Goal: Task Accomplishment & Management: Use online tool/utility

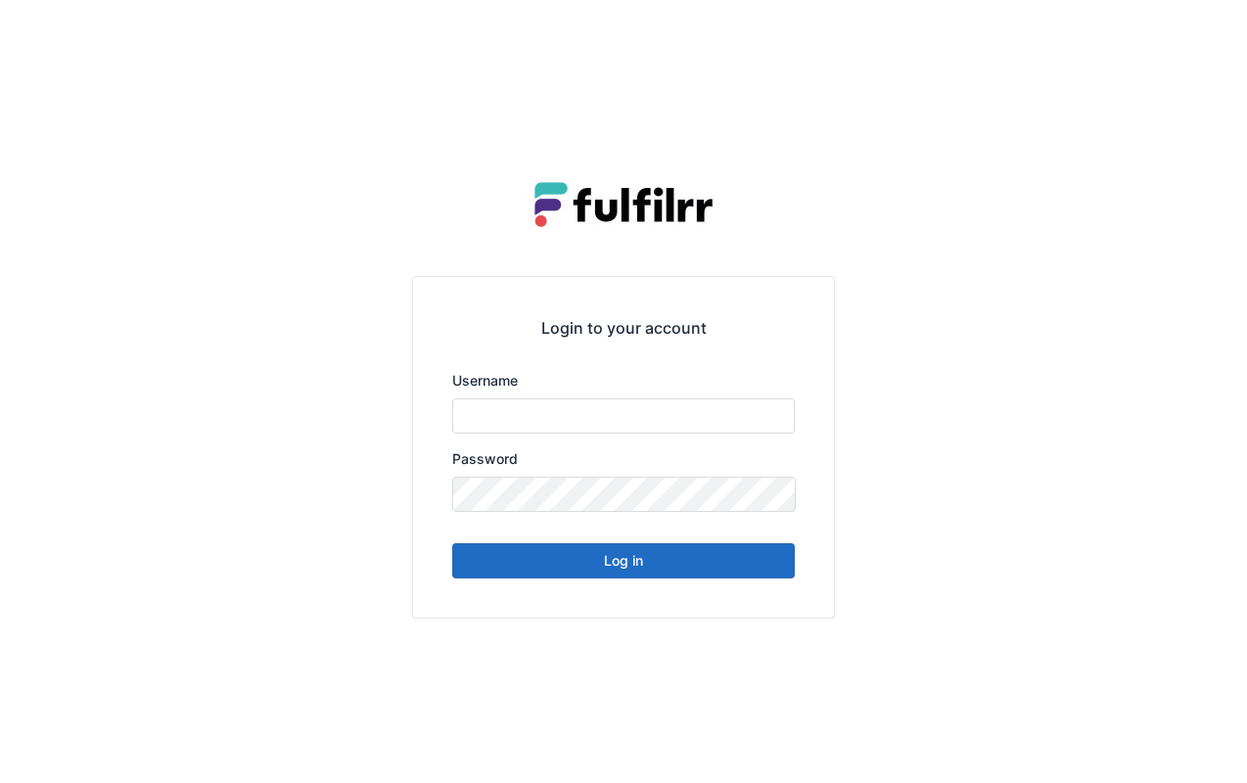
type input "******"
click at [702, 556] on button "Log in" at bounding box center [623, 560] width 343 height 35
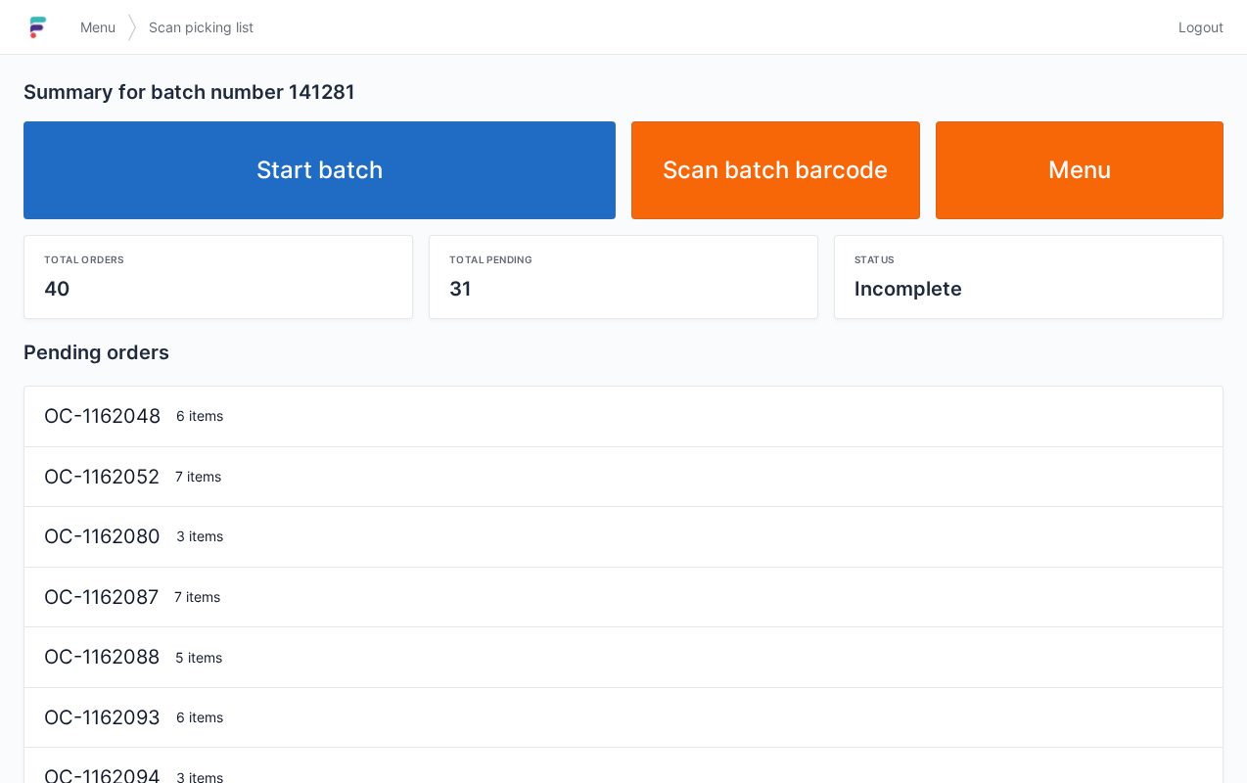
click at [358, 191] on link "Start batch" at bounding box center [319, 170] width 592 height 98
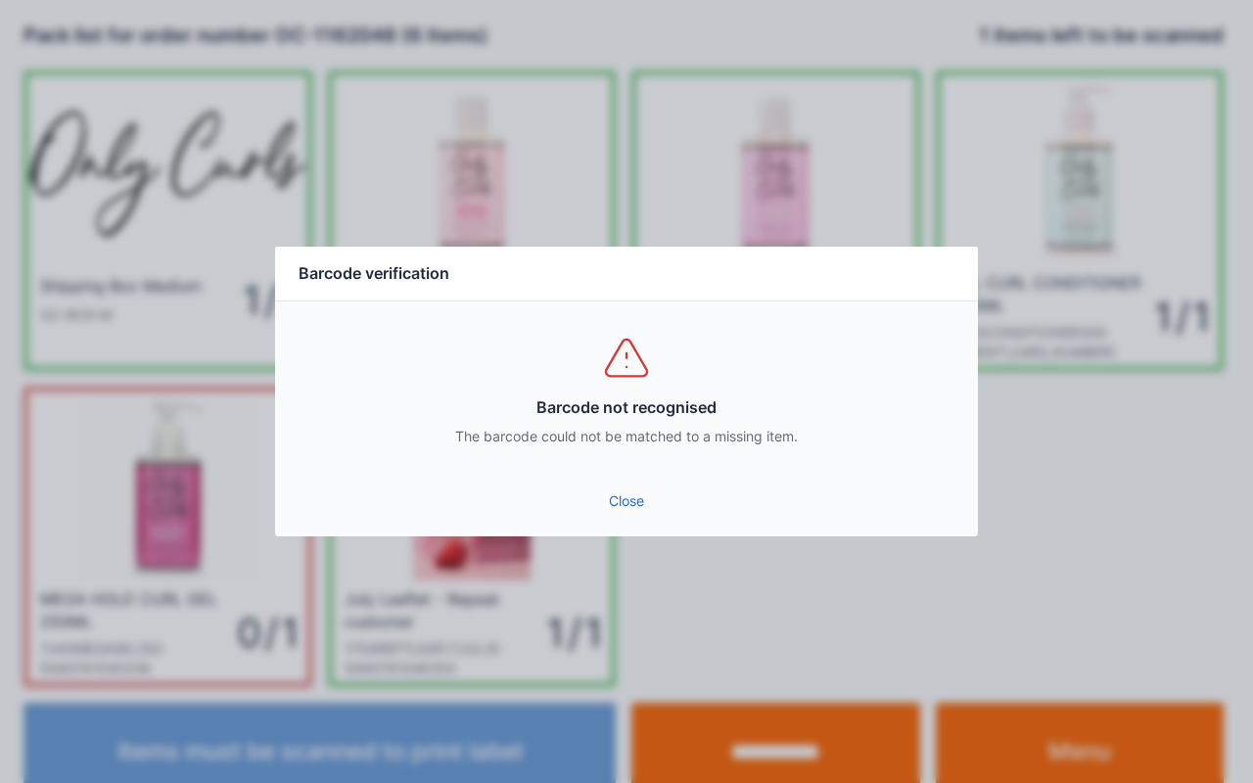
click at [626, 504] on link "Close" at bounding box center [626, 500] width 671 height 35
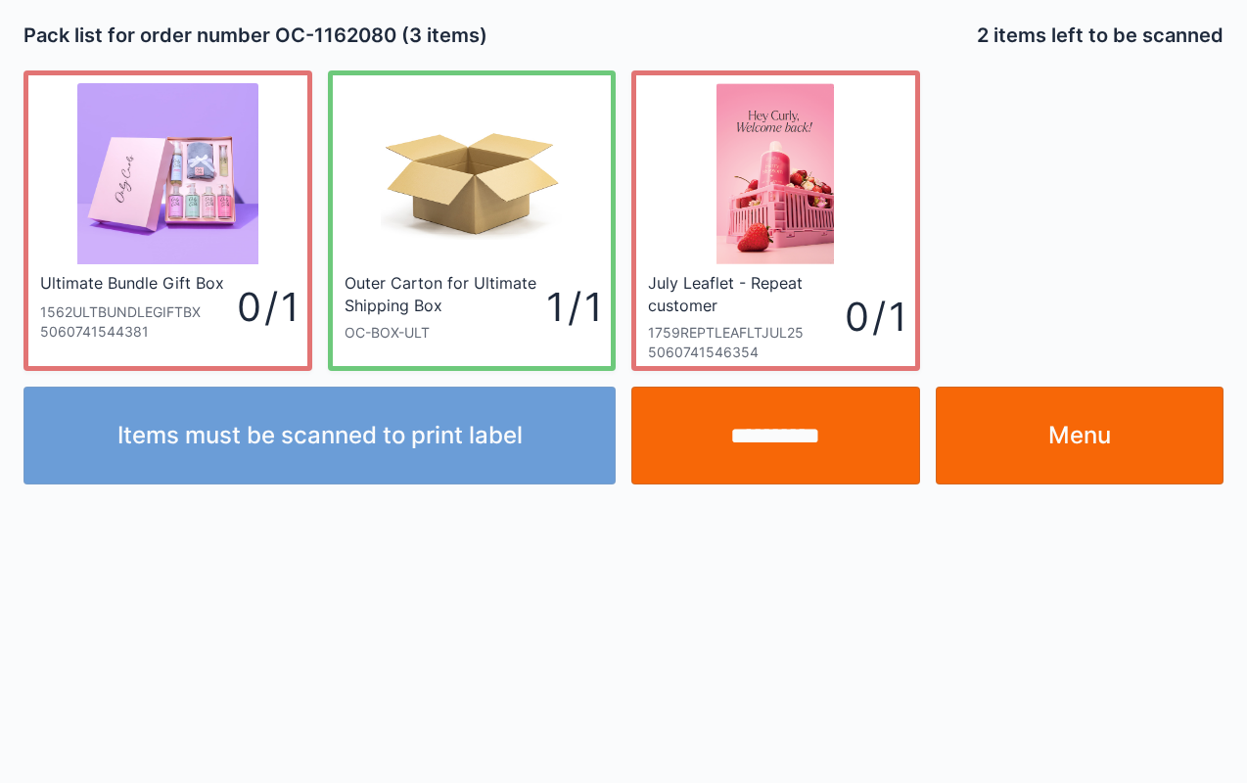
click at [756, 476] on input "**********" at bounding box center [775, 436] width 289 height 98
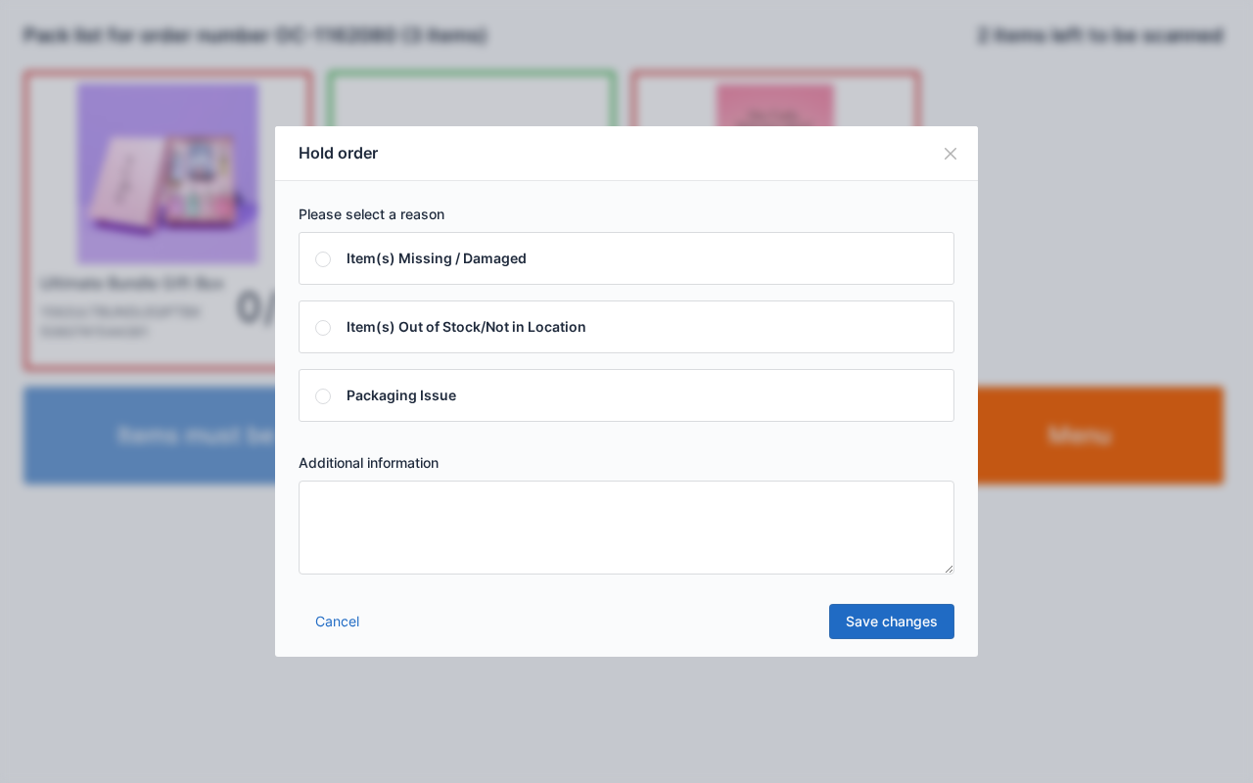
click at [656, 530] on textarea at bounding box center [627, 528] width 656 height 94
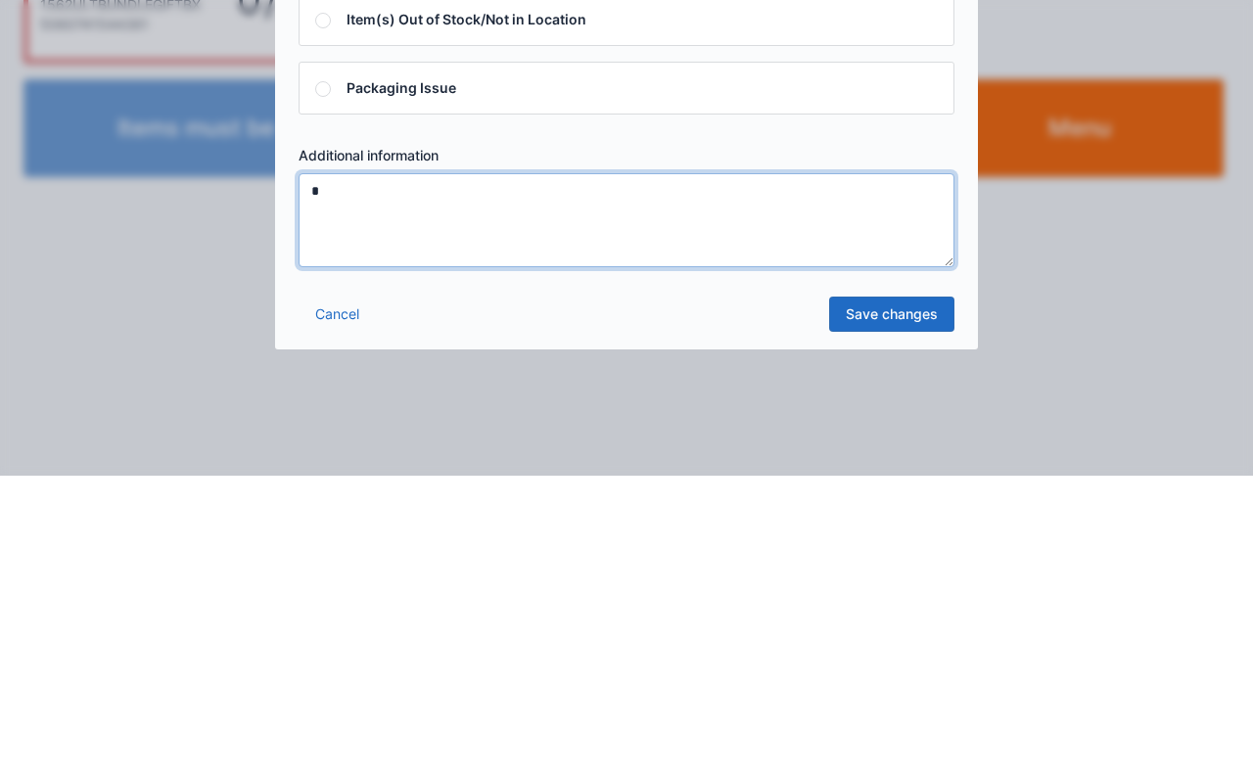
type textarea "*"
click at [889, 623] on link "Save changes" at bounding box center [891, 621] width 125 height 35
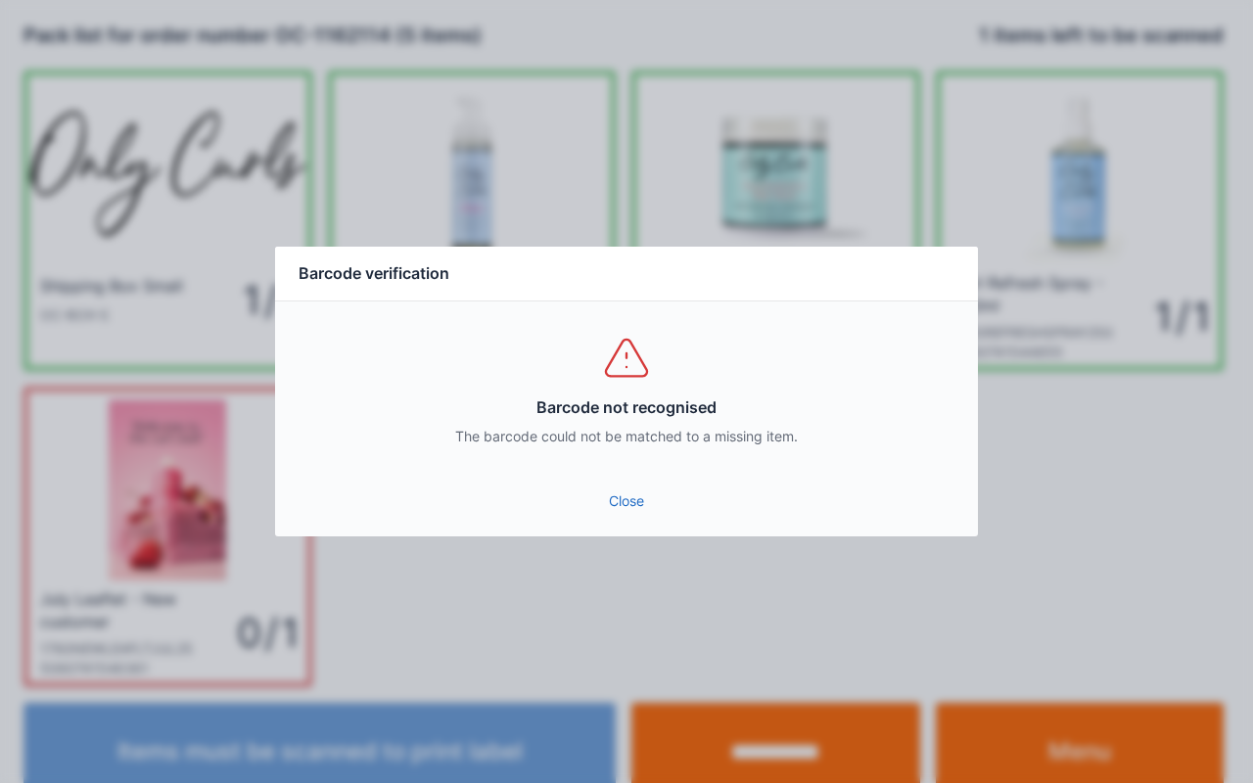
click at [619, 506] on link "Close" at bounding box center [626, 500] width 671 height 35
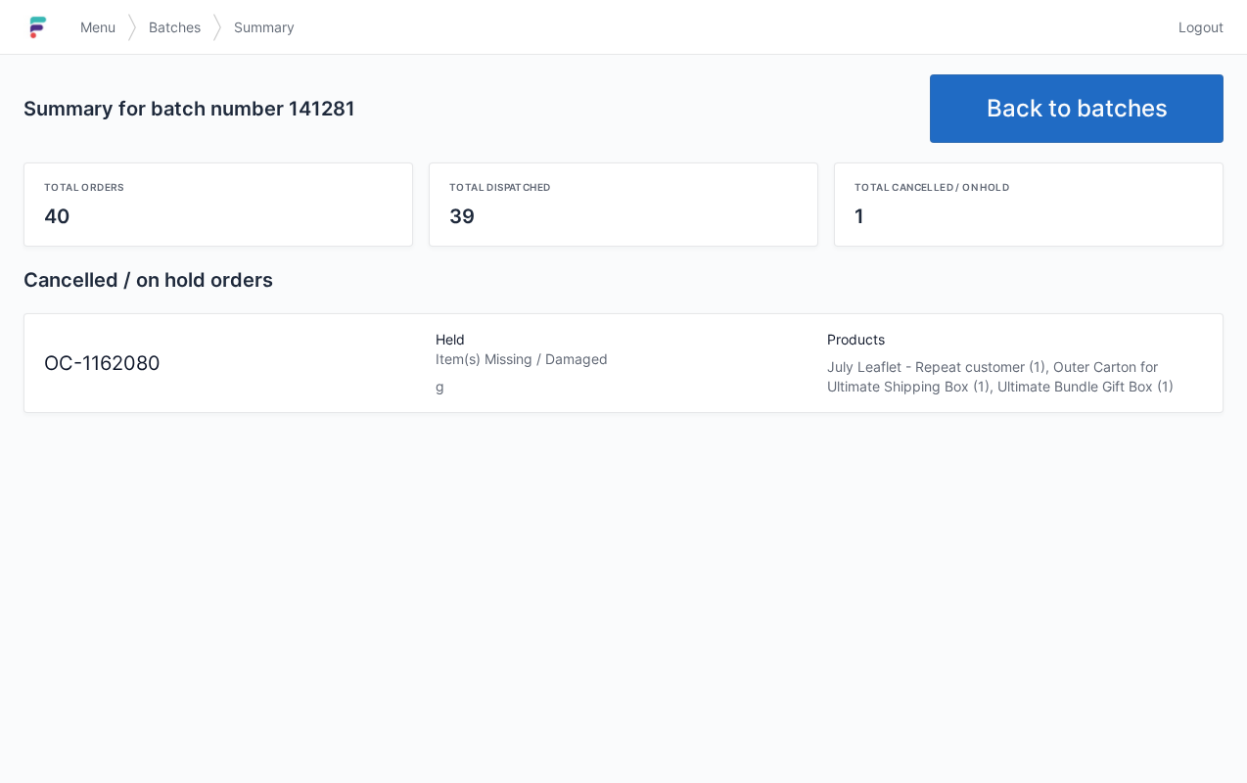
click at [1109, 131] on link "Back to batches" at bounding box center [1077, 108] width 294 height 69
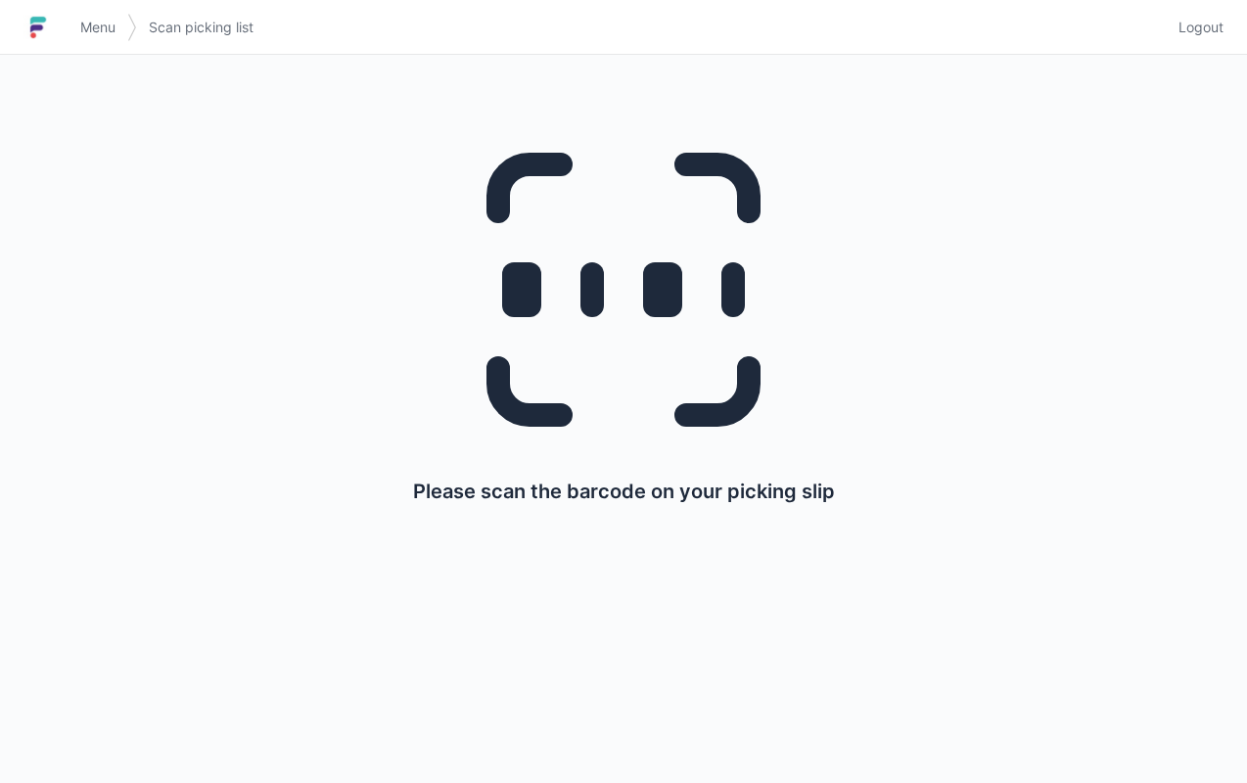
click at [83, 40] on link "Menu" at bounding box center [98, 27] width 59 height 35
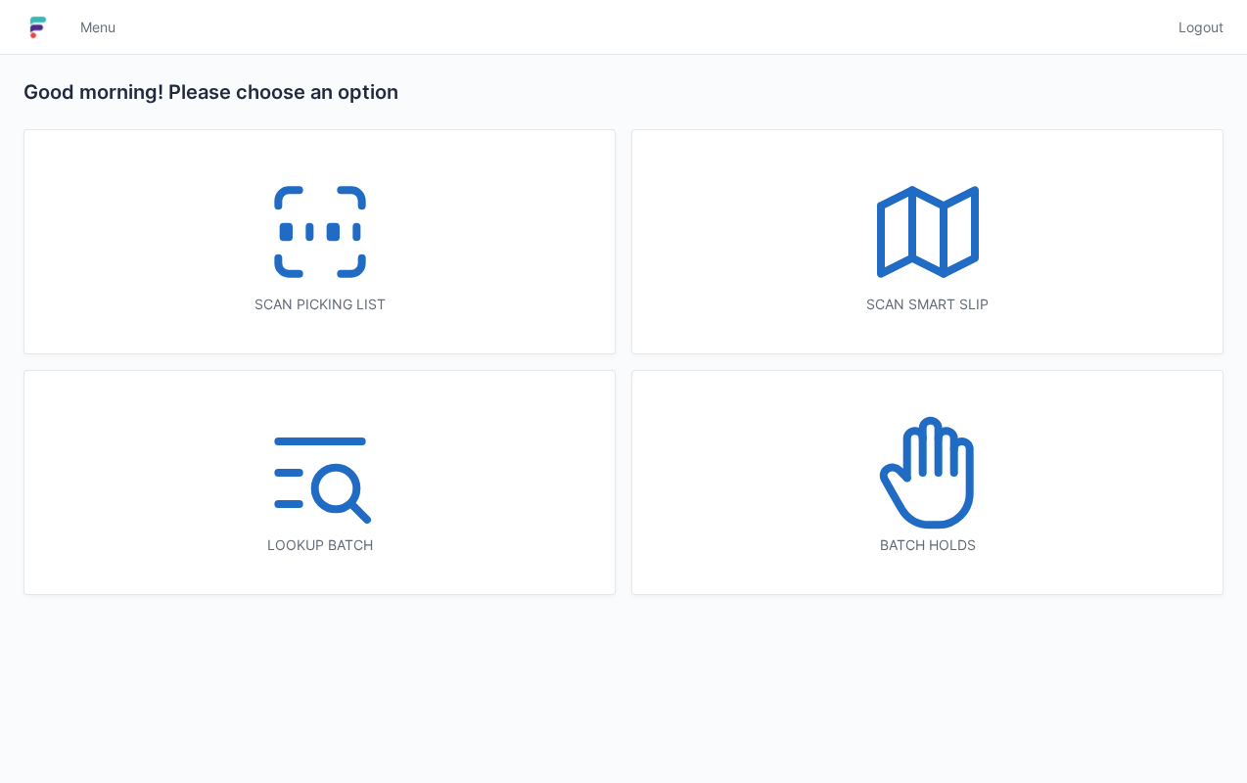
click at [1045, 519] on div "Batch holds" at bounding box center [927, 482] width 590 height 223
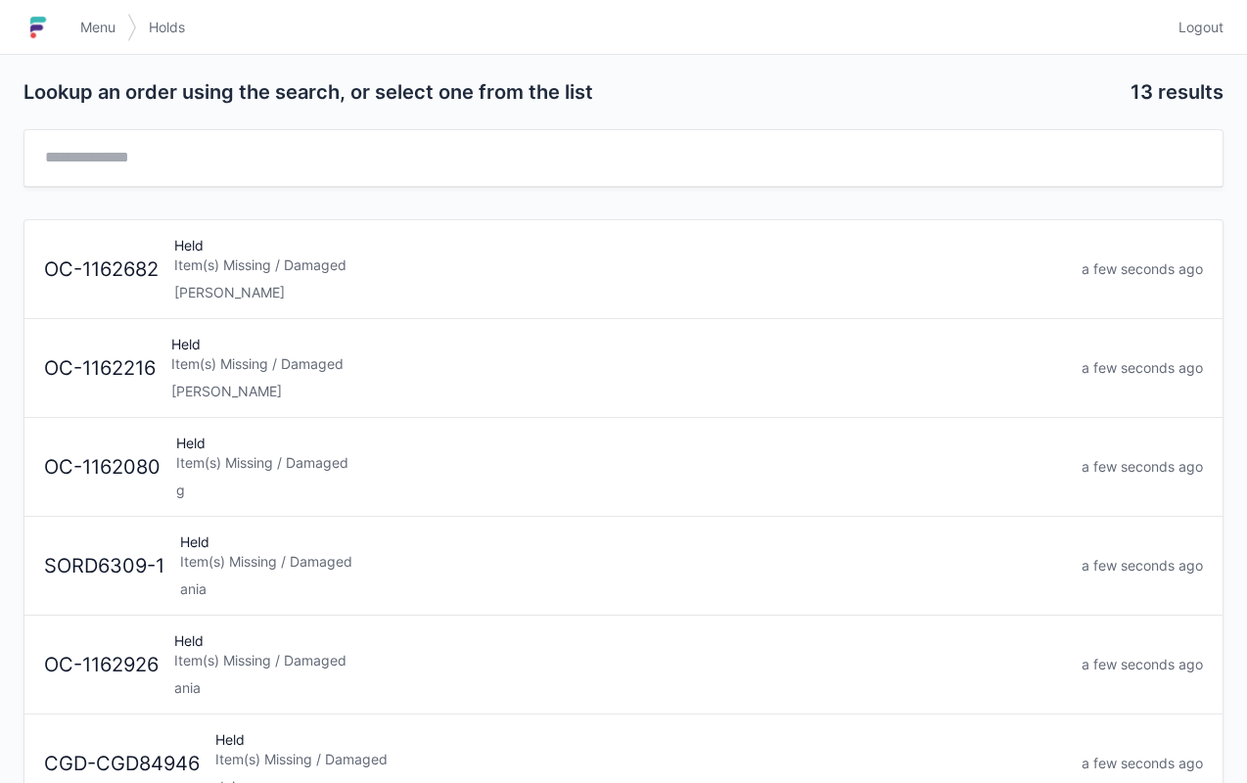
click at [376, 474] on div "Held Item(s) Missing / Damaged g" at bounding box center [620, 467] width 905 height 67
click at [94, 37] on link "Menu" at bounding box center [98, 27] width 59 height 35
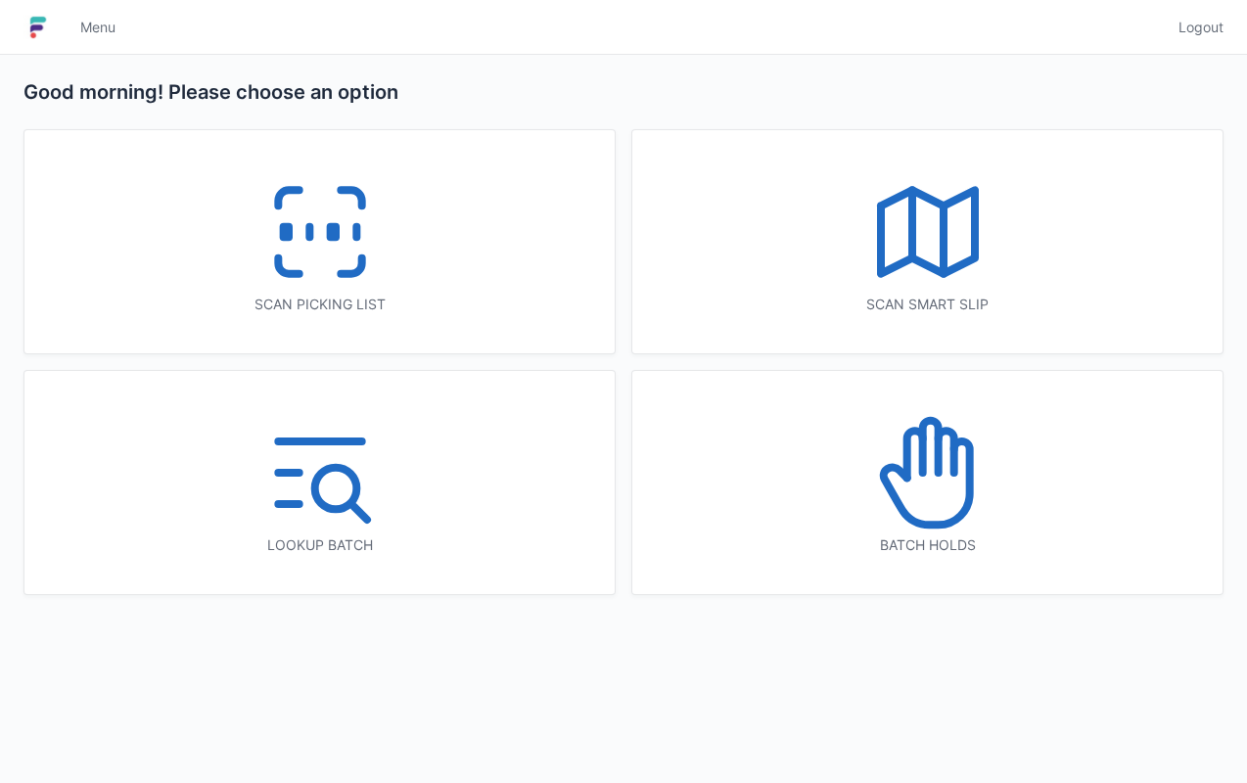
click at [309, 209] on icon at bounding box center [319, 231] width 125 height 125
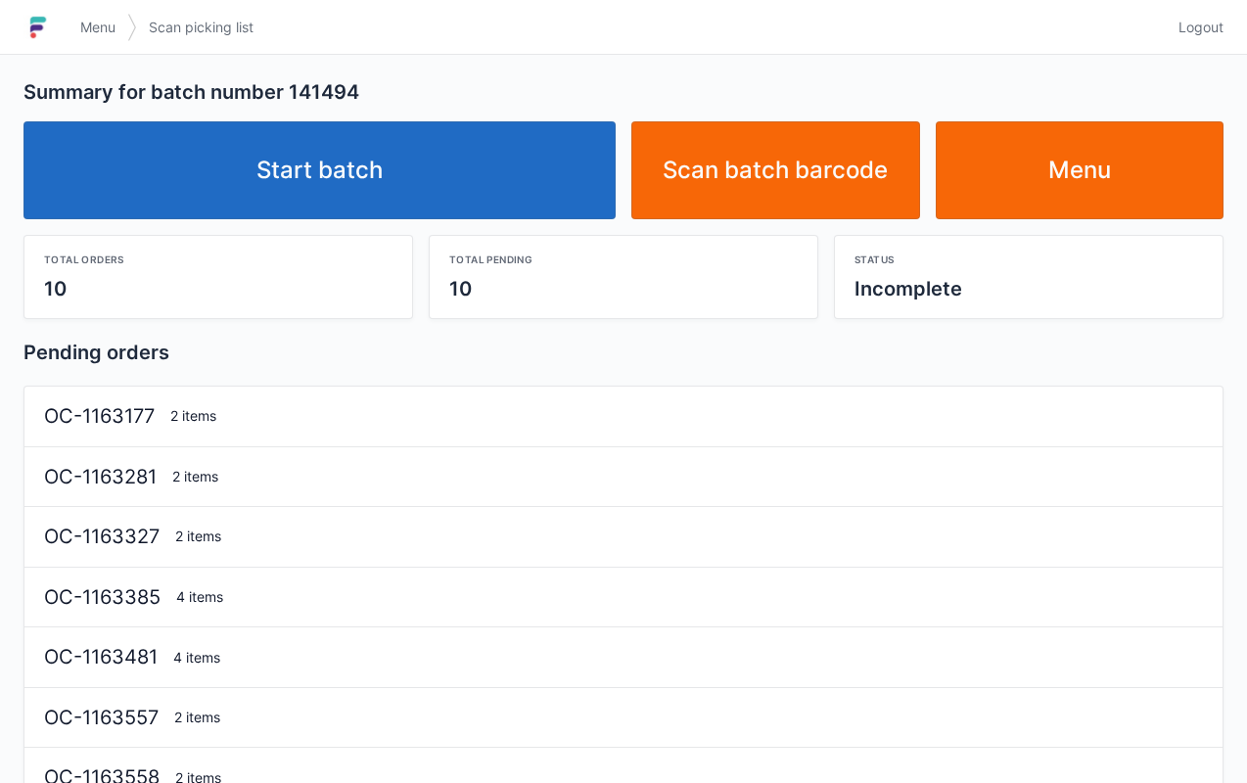
click at [420, 157] on link "Start batch" at bounding box center [319, 170] width 592 height 98
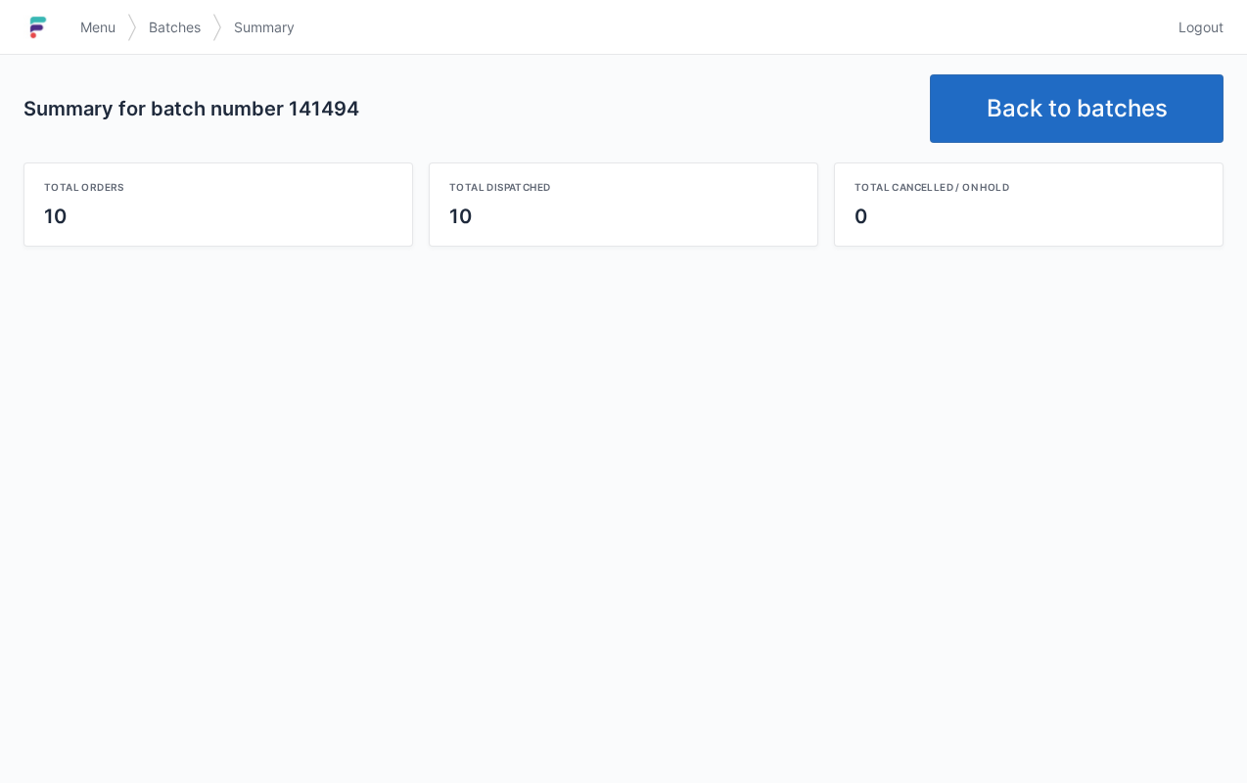
click at [981, 138] on link "Back to batches" at bounding box center [1077, 108] width 294 height 69
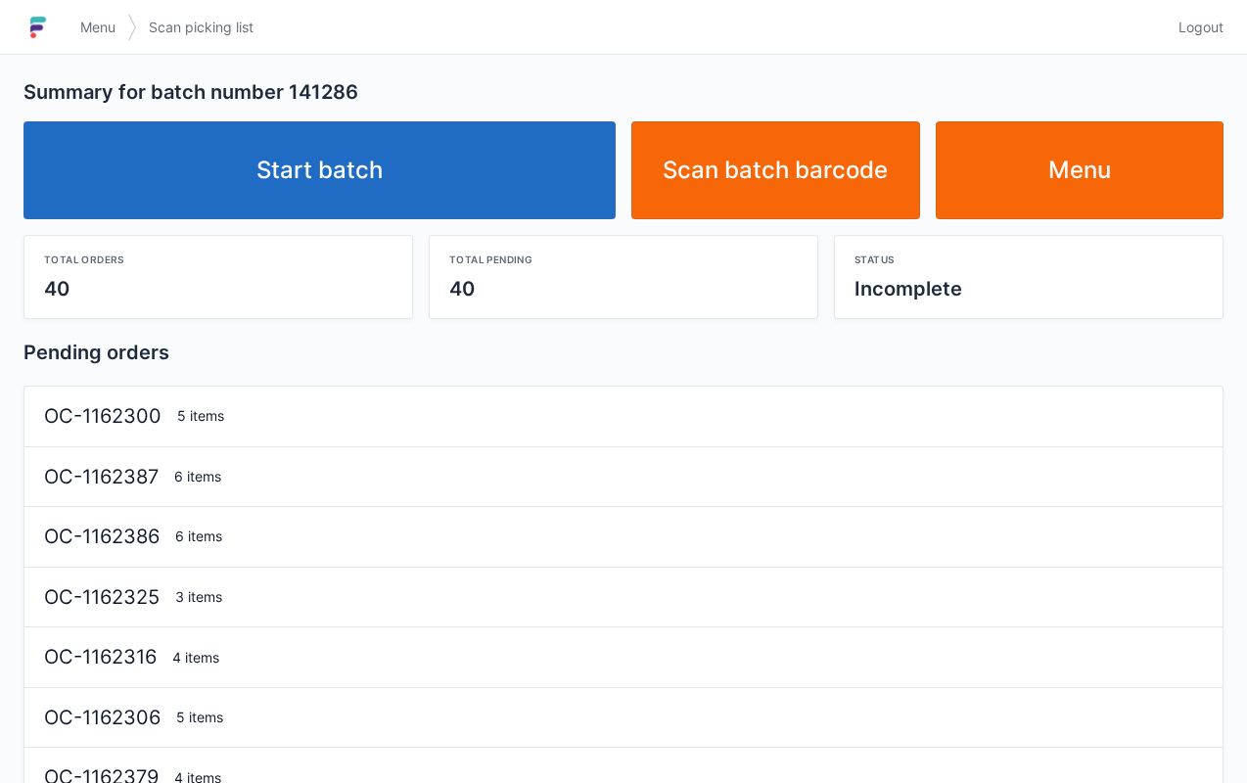
click at [403, 161] on link "Start batch" at bounding box center [319, 170] width 592 height 98
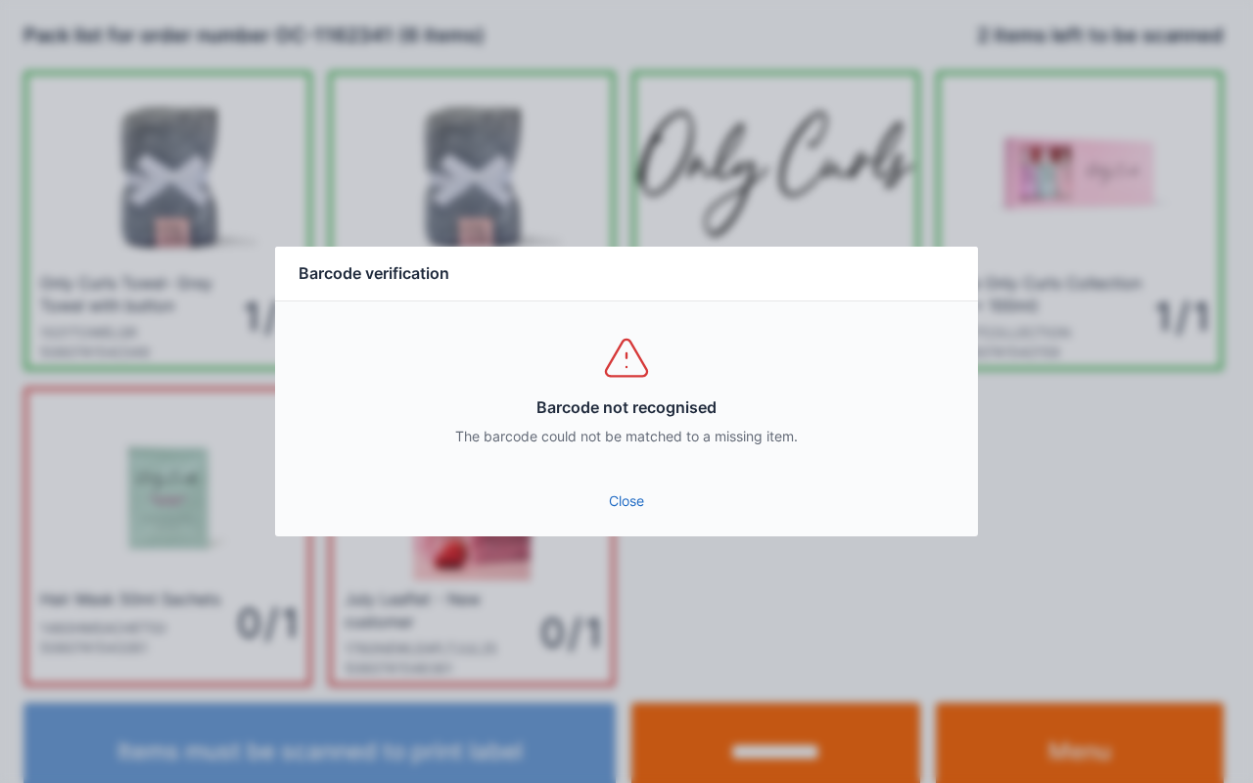
click at [622, 502] on link "Close" at bounding box center [626, 500] width 671 height 35
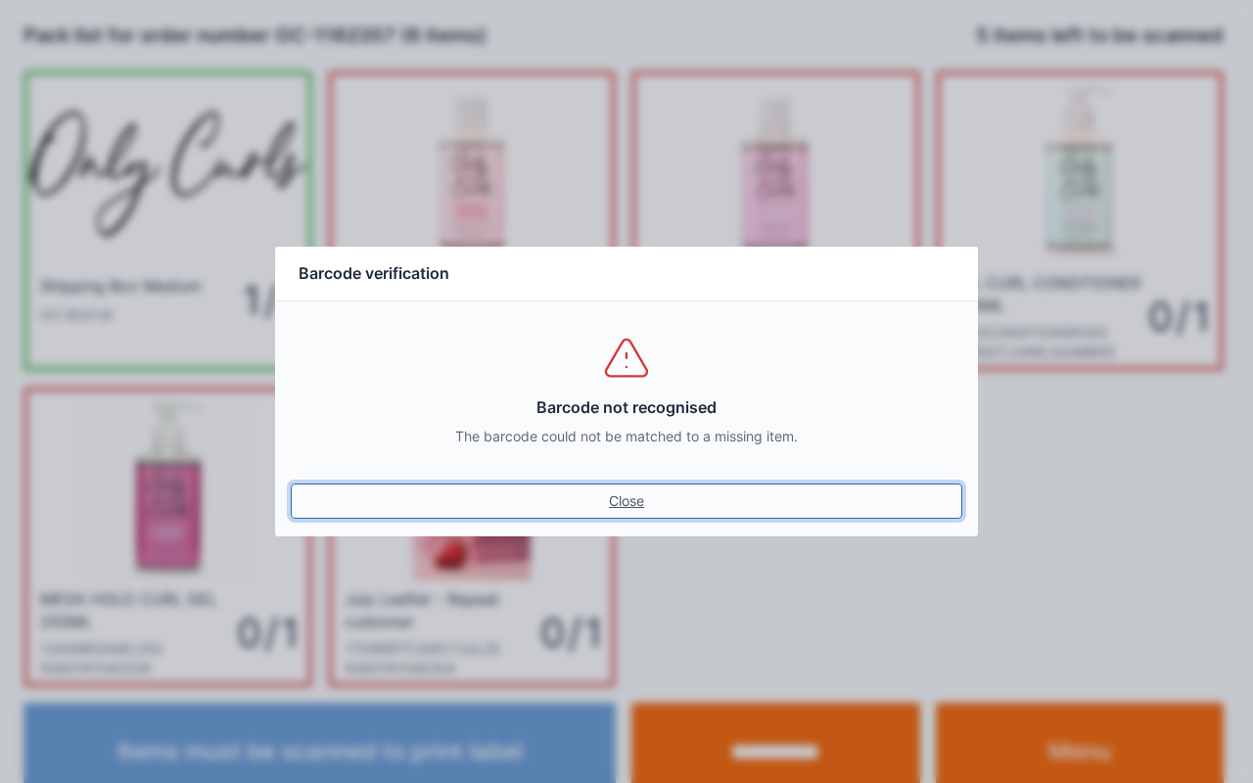
click at [619, 503] on link "Close" at bounding box center [626, 500] width 671 height 35
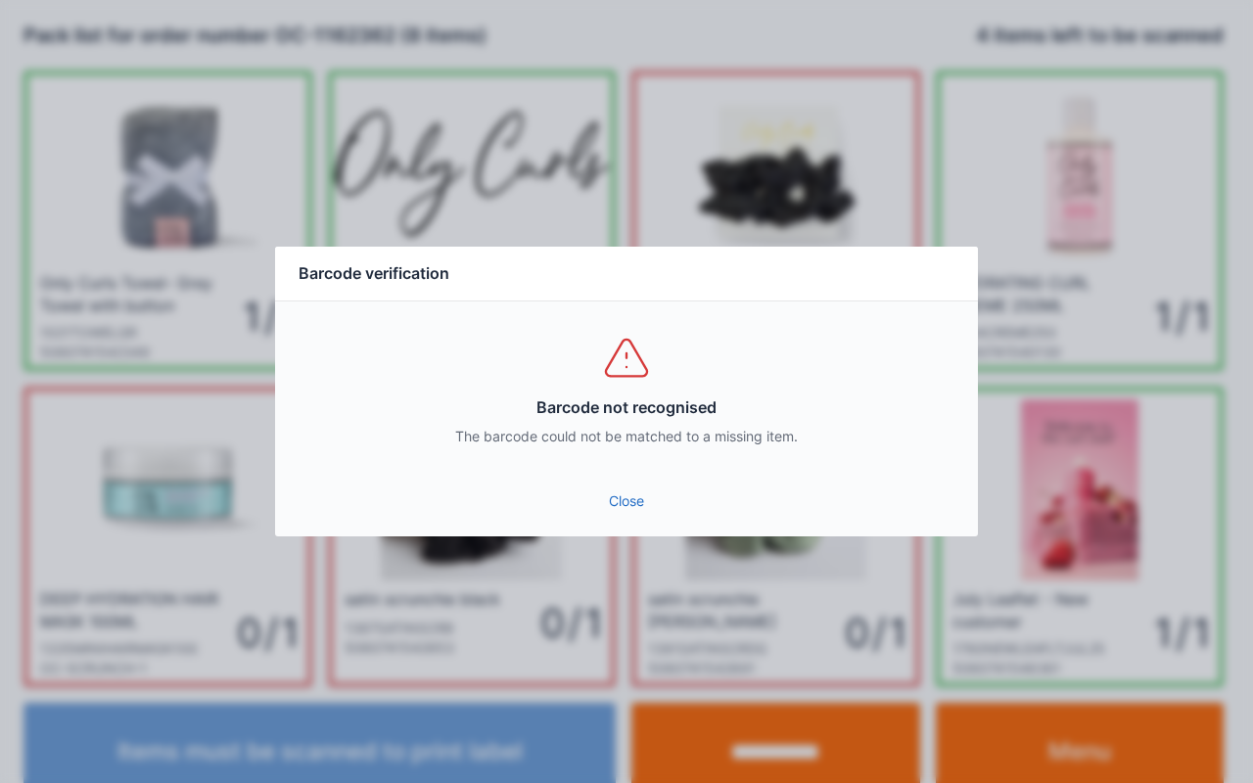
click at [620, 505] on link "Close" at bounding box center [626, 500] width 671 height 35
click at [636, 510] on link "Close" at bounding box center [626, 500] width 671 height 35
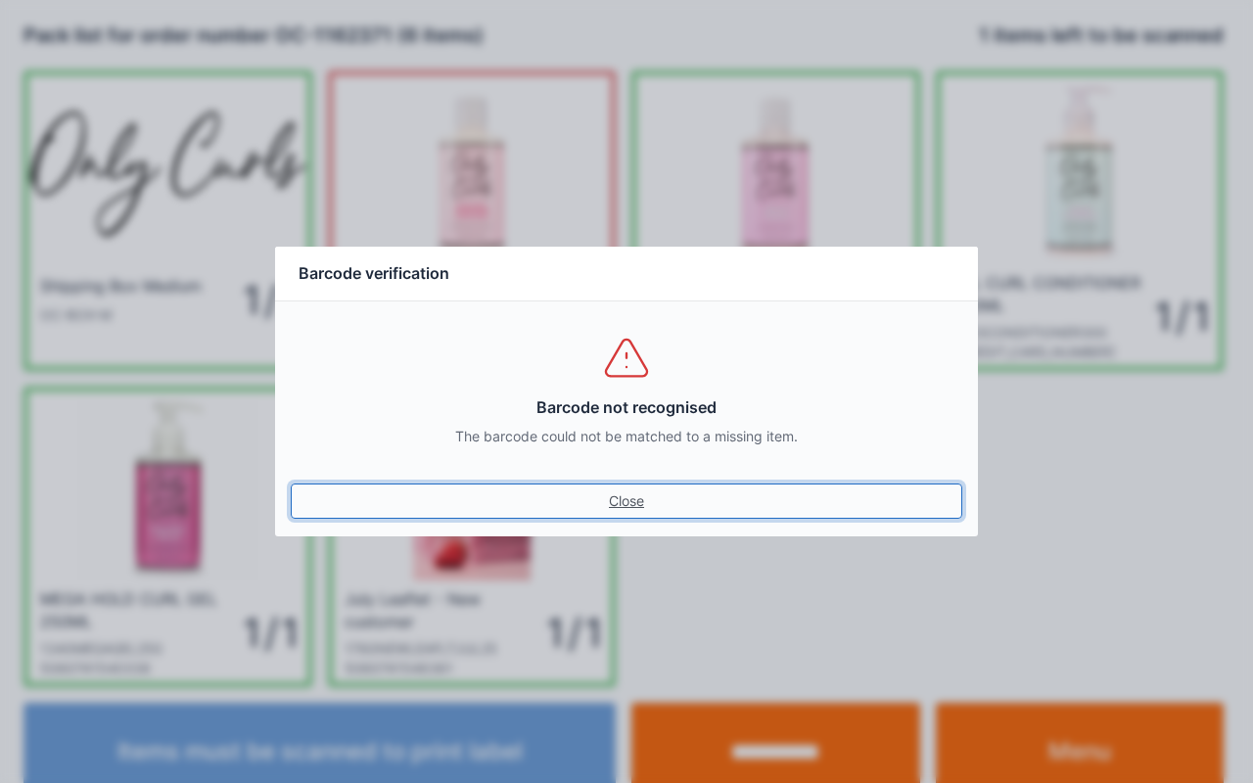
click at [611, 511] on link "Close" at bounding box center [626, 500] width 671 height 35
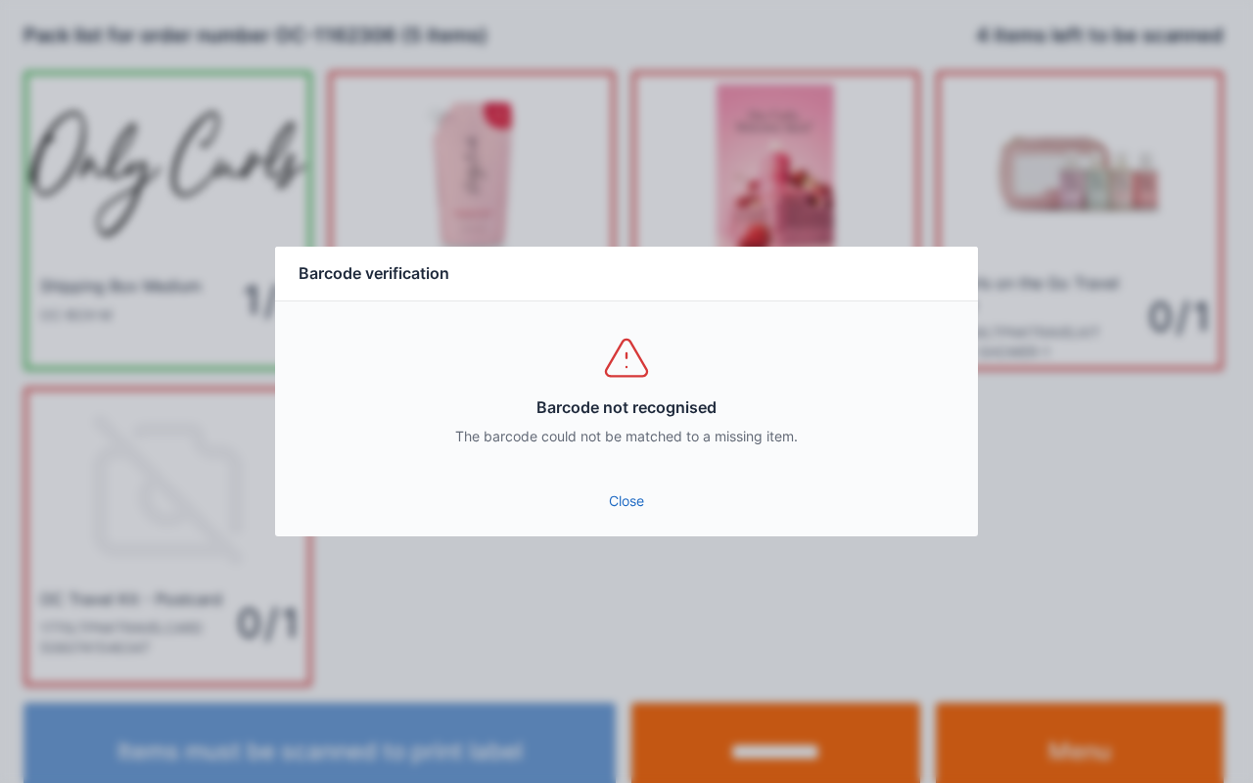
click at [638, 513] on link "Close" at bounding box center [626, 500] width 671 height 35
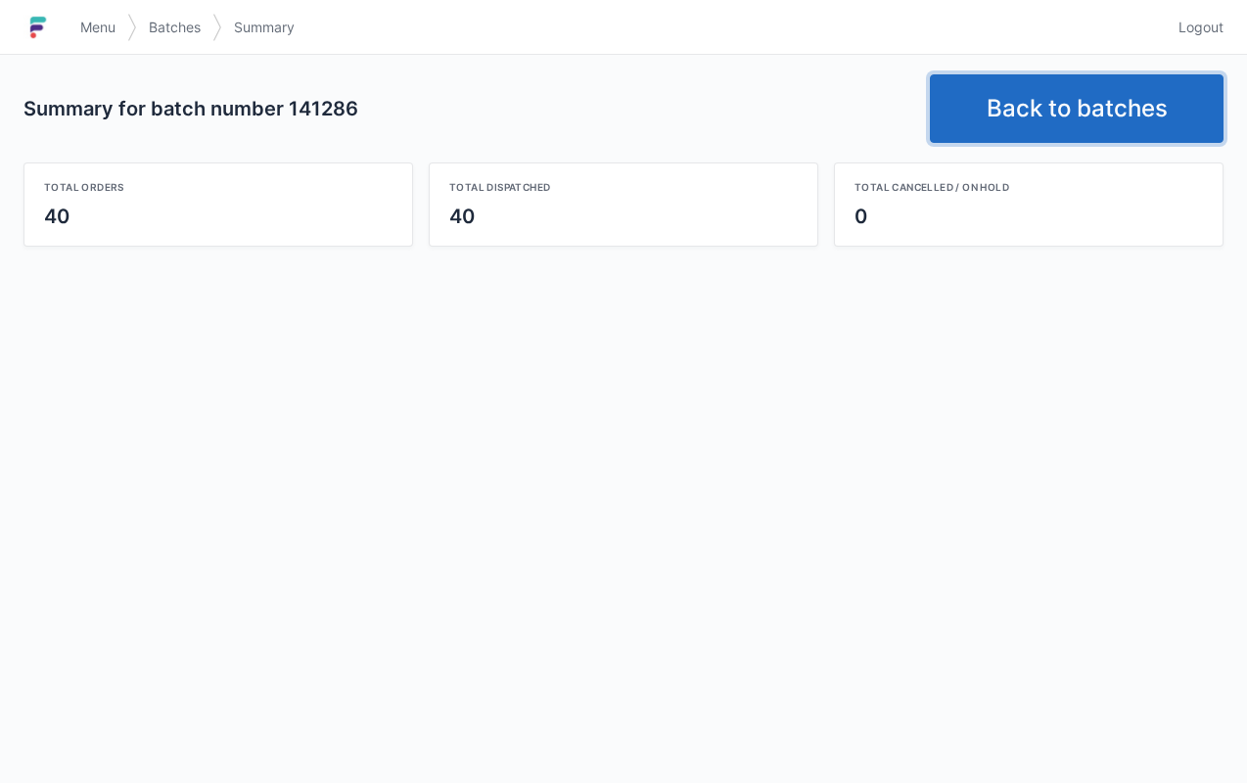
click at [1071, 96] on link "Back to batches" at bounding box center [1077, 108] width 294 height 69
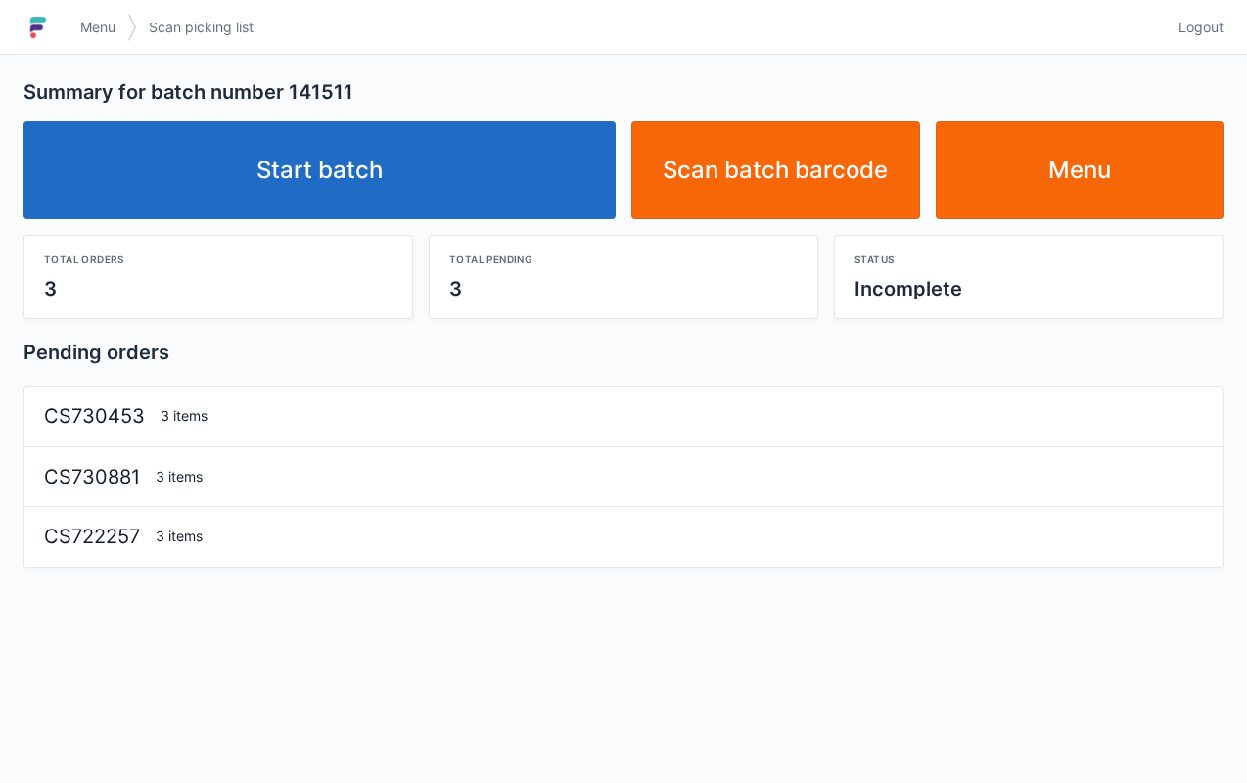
click at [435, 161] on link "Start batch" at bounding box center [319, 170] width 592 height 98
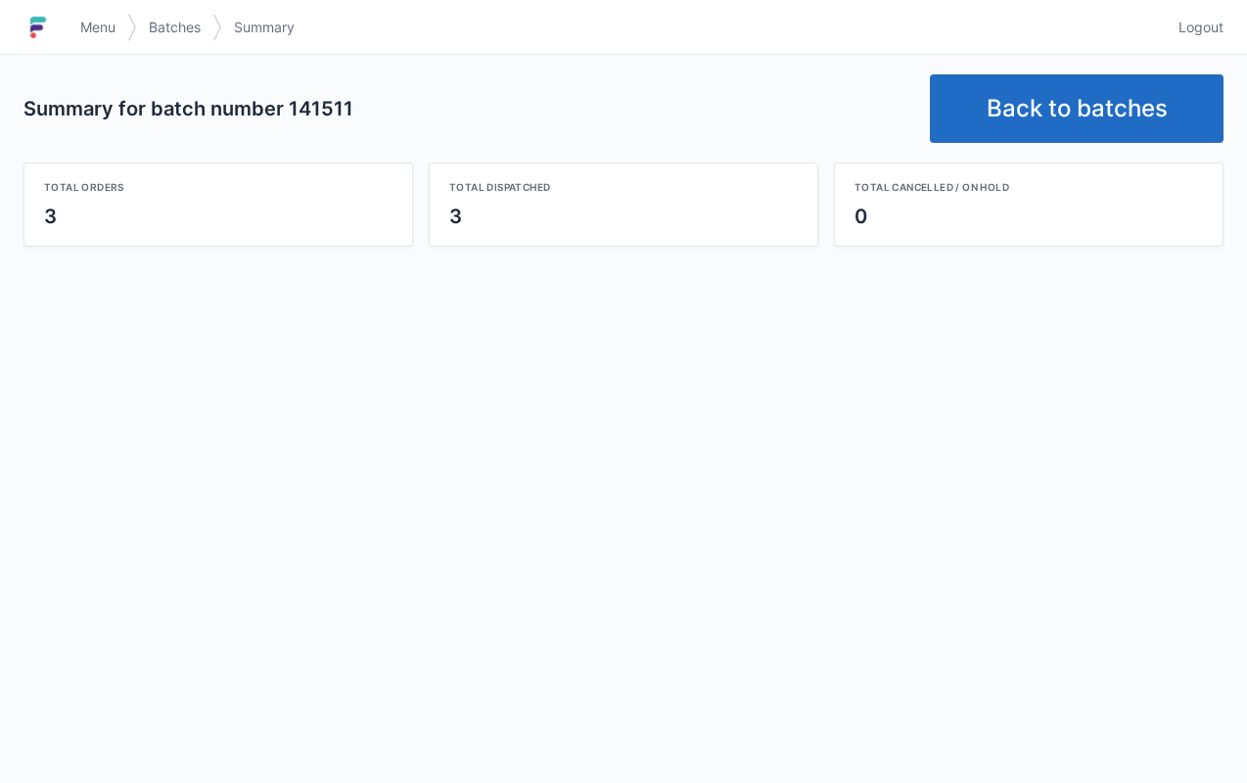
click at [1059, 96] on link "Back to batches" at bounding box center [1077, 108] width 294 height 69
